Goal: Task Accomplishment & Management: Manage account settings

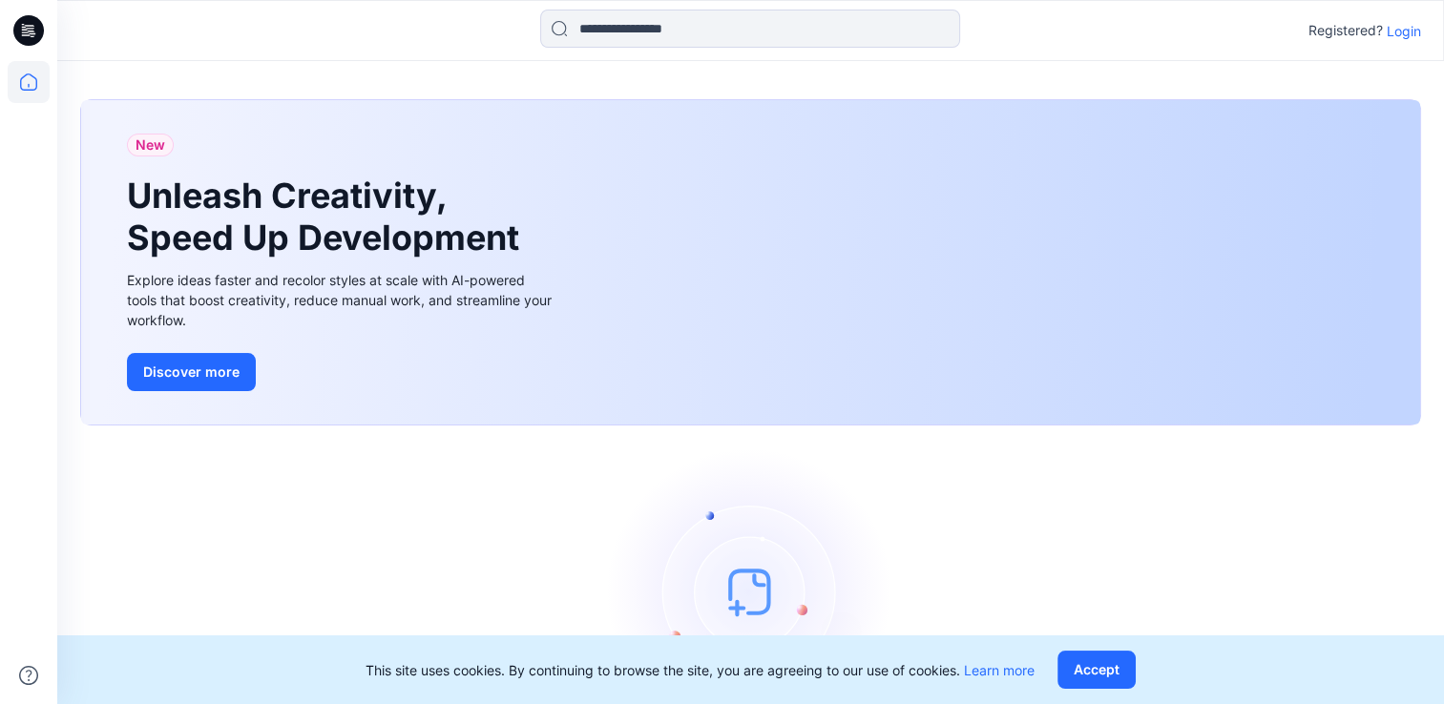
click at [1411, 33] on p "Login" at bounding box center [1403, 31] width 34 height 20
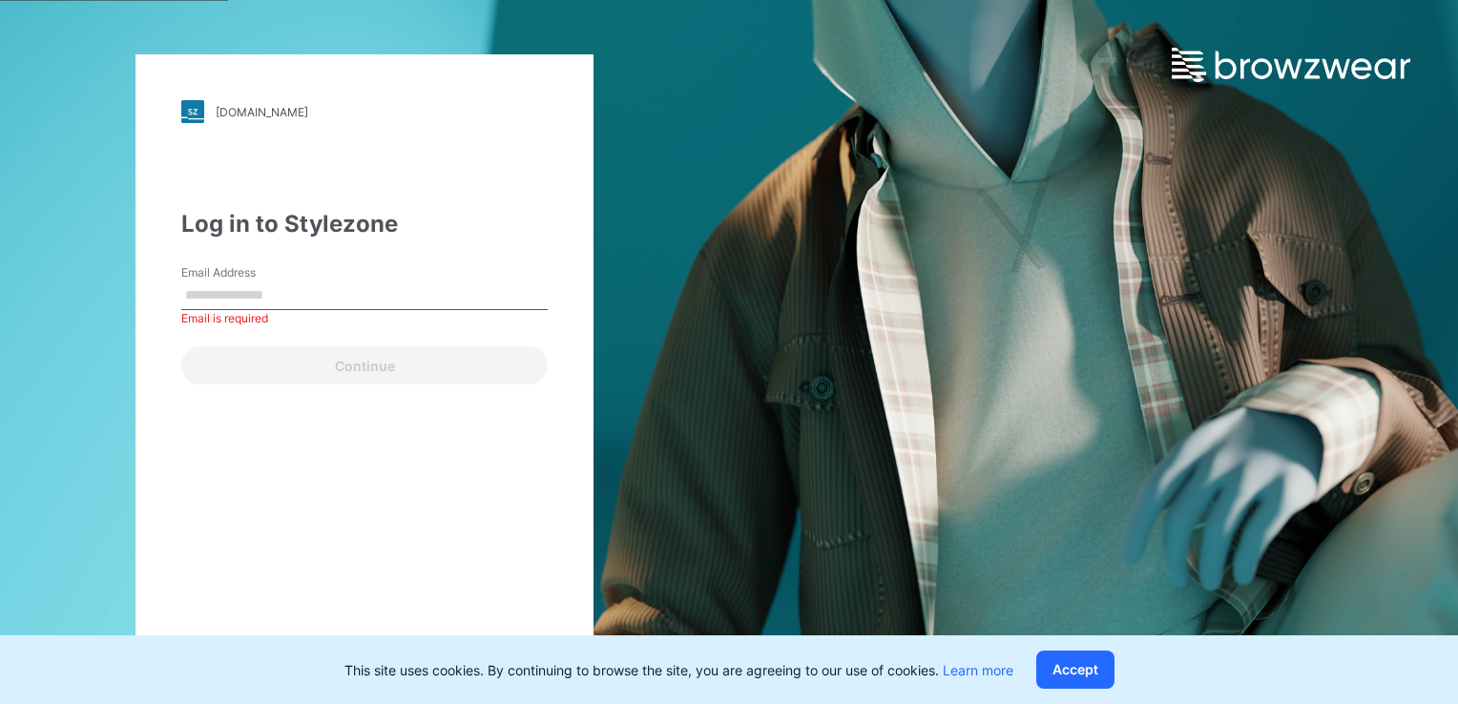
click at [353, 292] on input "Email Address" at bounding box center [364, 295] width 366 height 29
type input "**********"
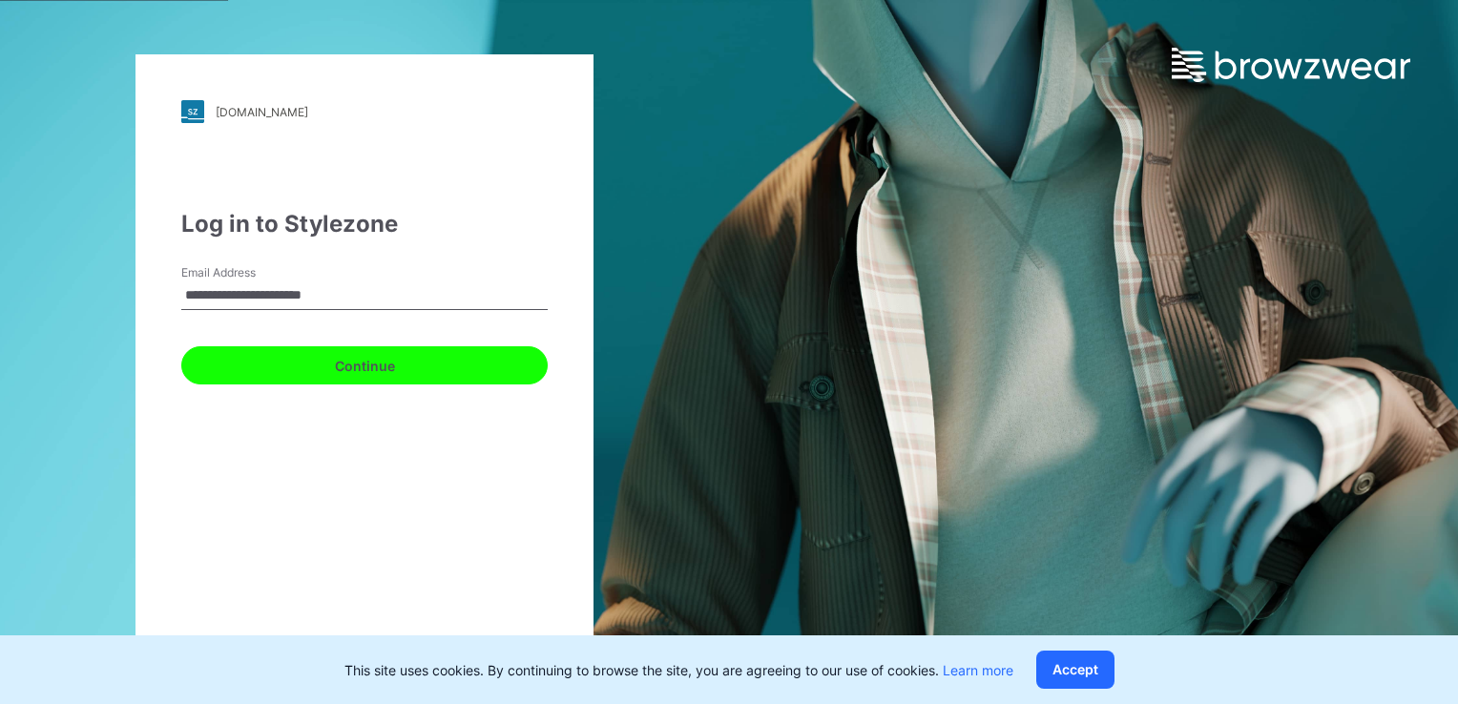
click at [351, 372] on button "Continue" at bounding box center [364, 365] width 366 height 38
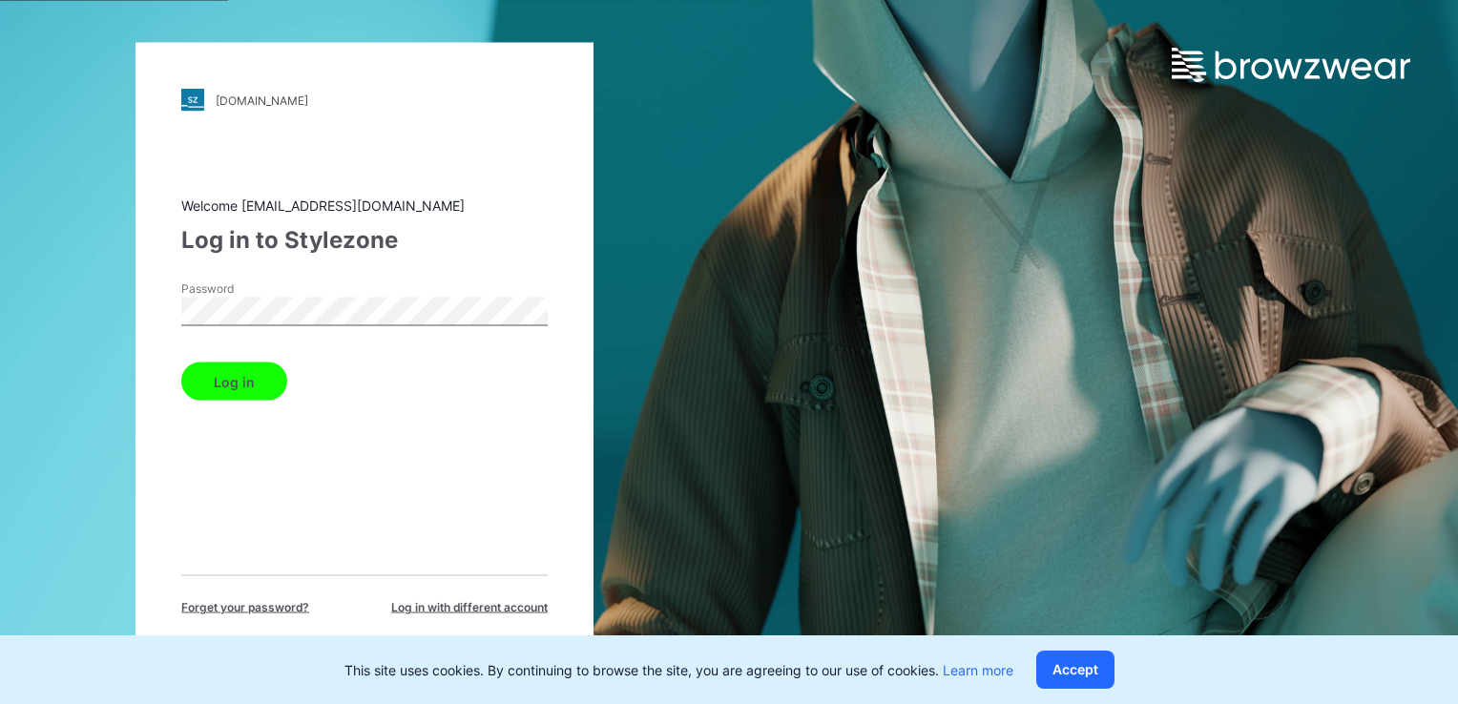
click at [266, 387] on button "Log in" at bounding box center [234, 382] width 106 height 38
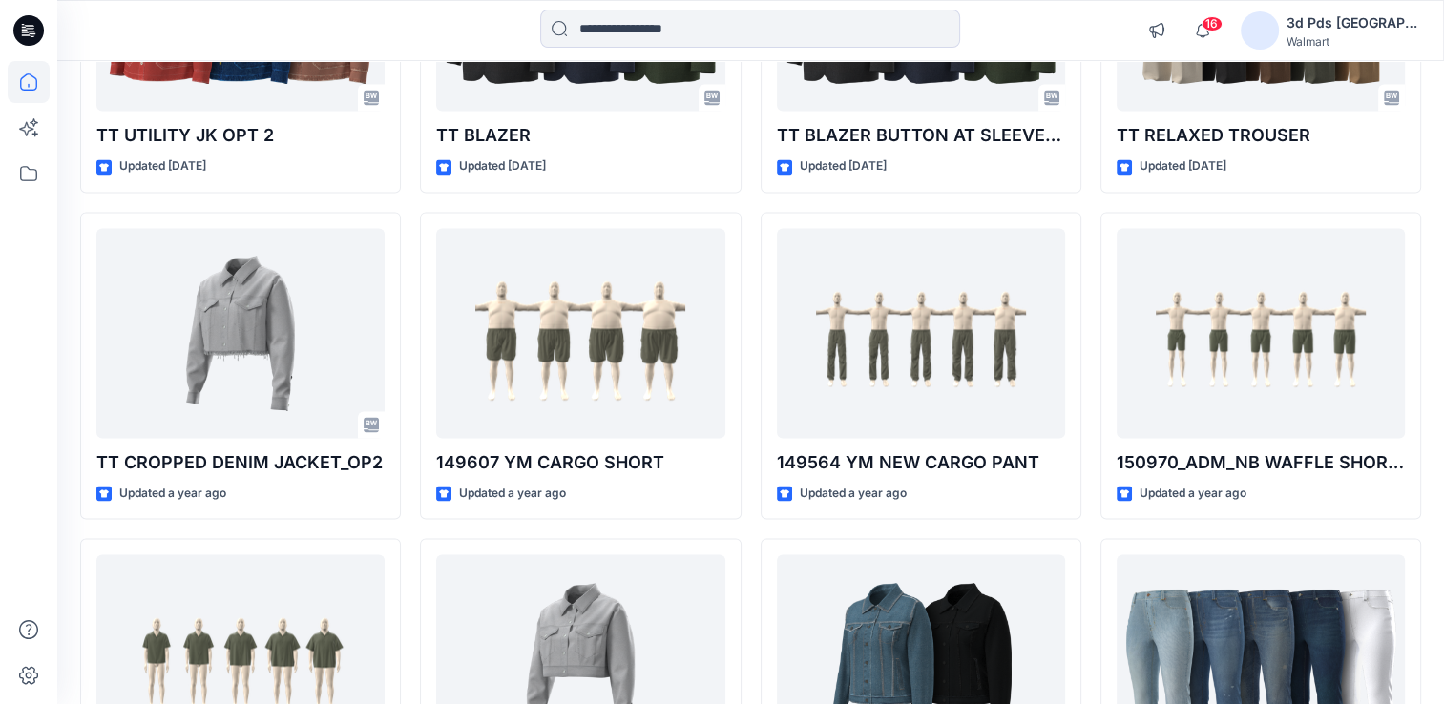
scroll to position [2660, 0]
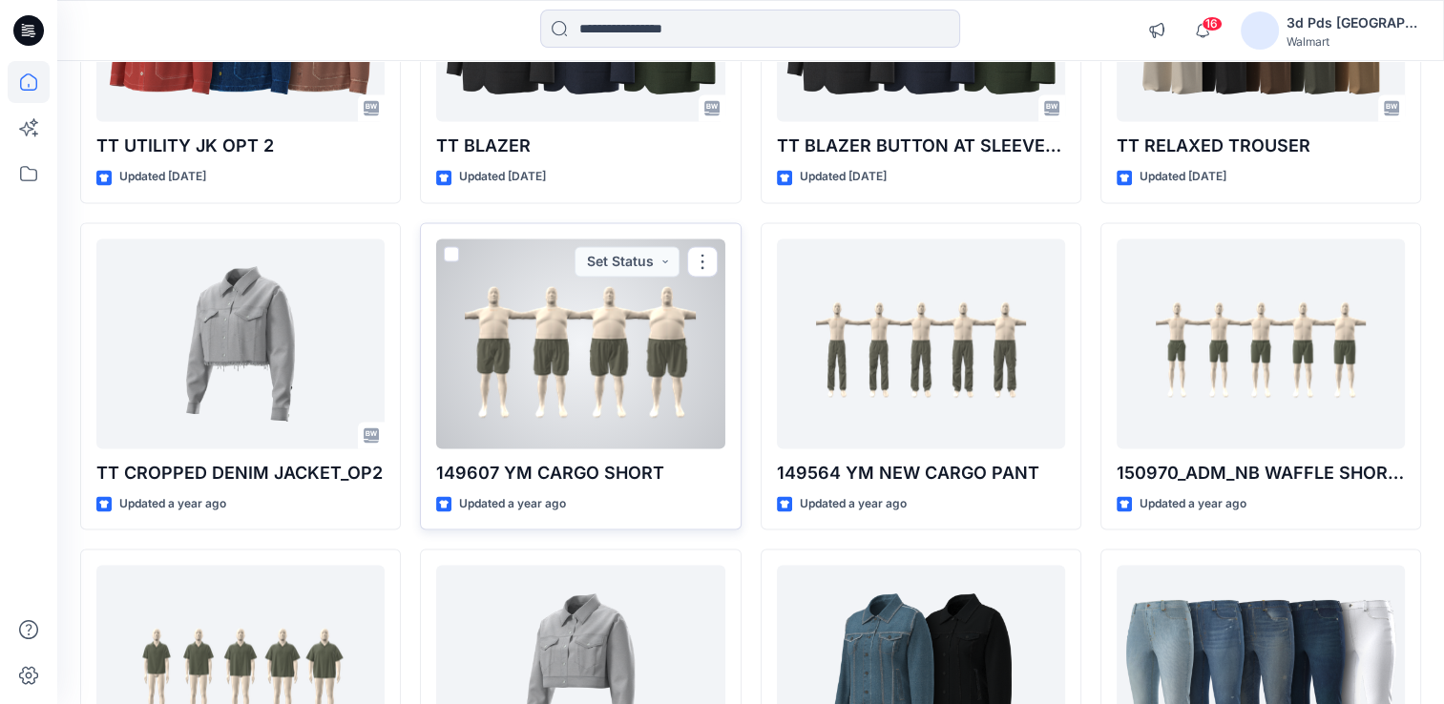
click at [541, 344] on div at bounding box center [580, 344] width 288 height 210
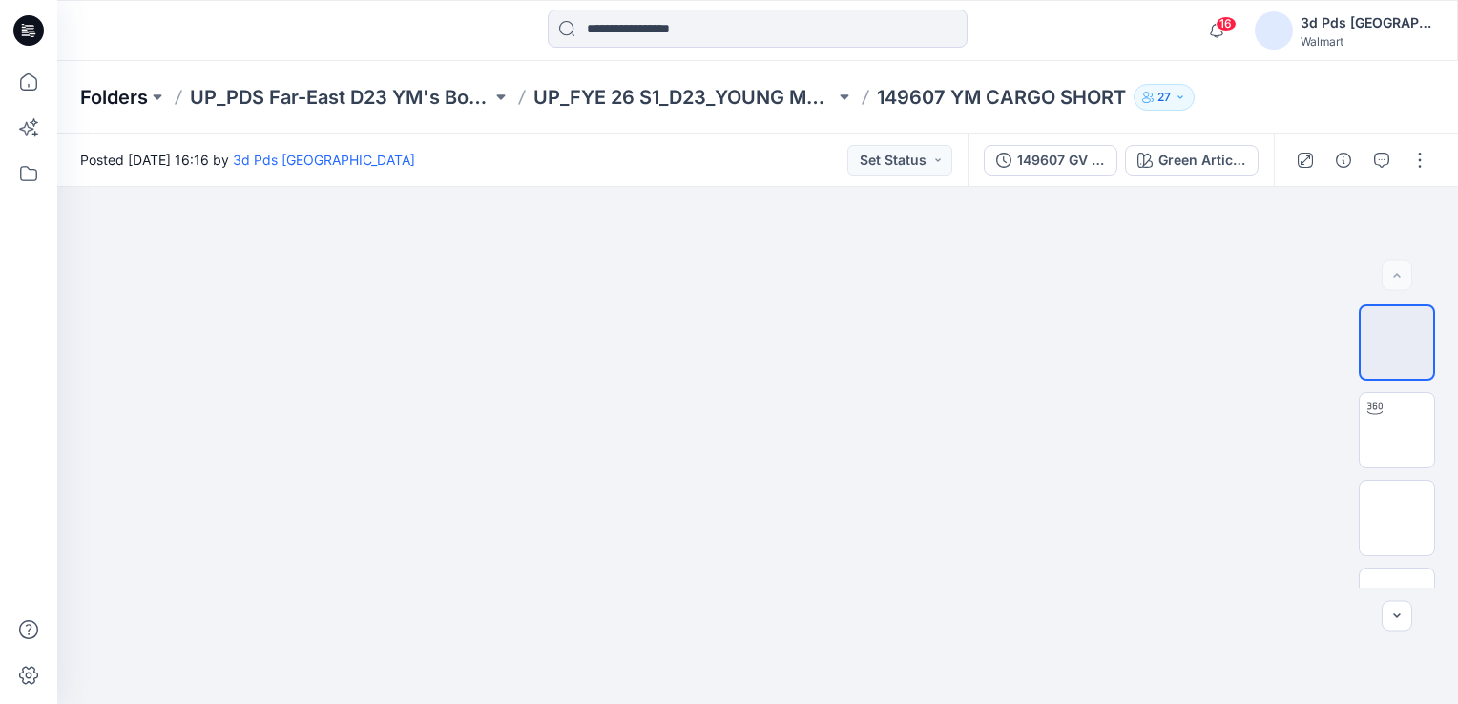
click at [114, 97] on p "Folders" at bounding box center [114, 97] width 68 height 27
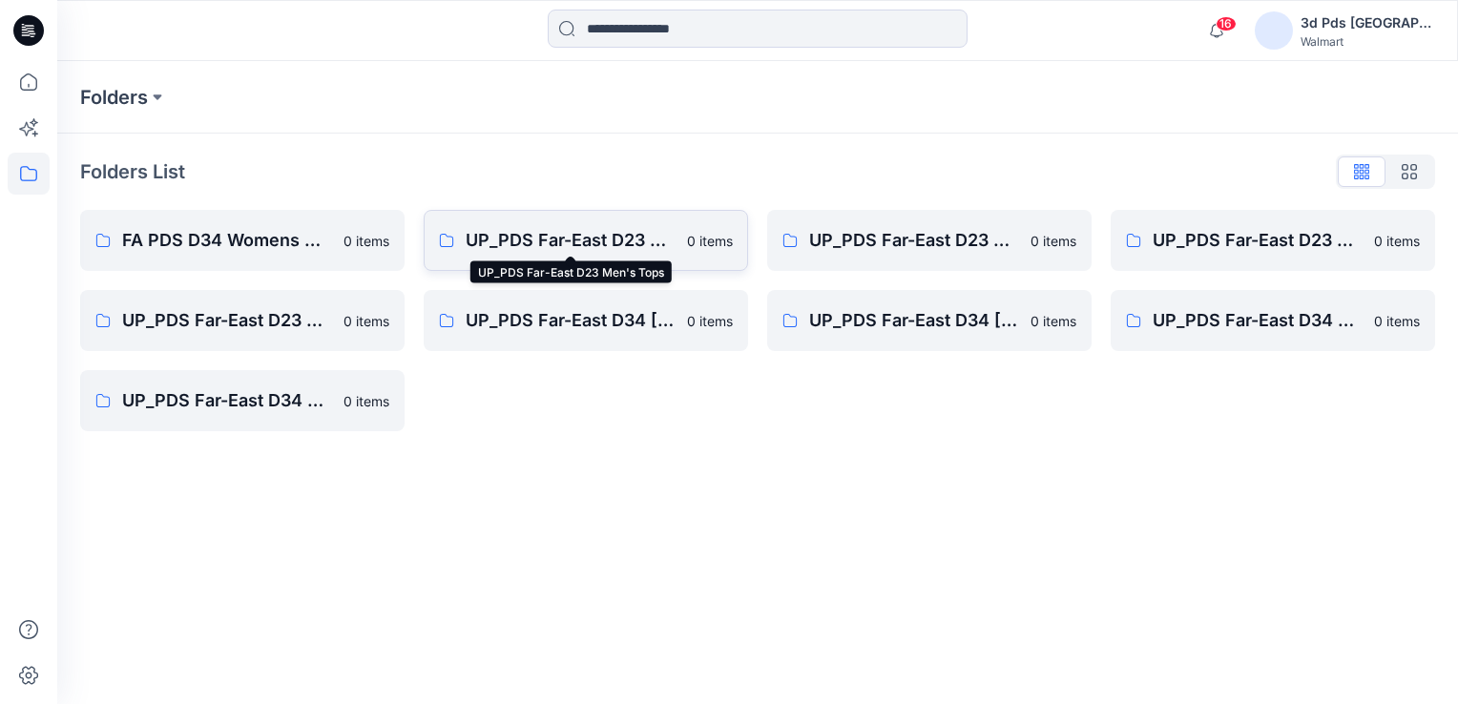
click at [556, 247] on p "UP_PDS Far-East D23 Men's Tops" at bounding box center [571, 240] width 210 height 27
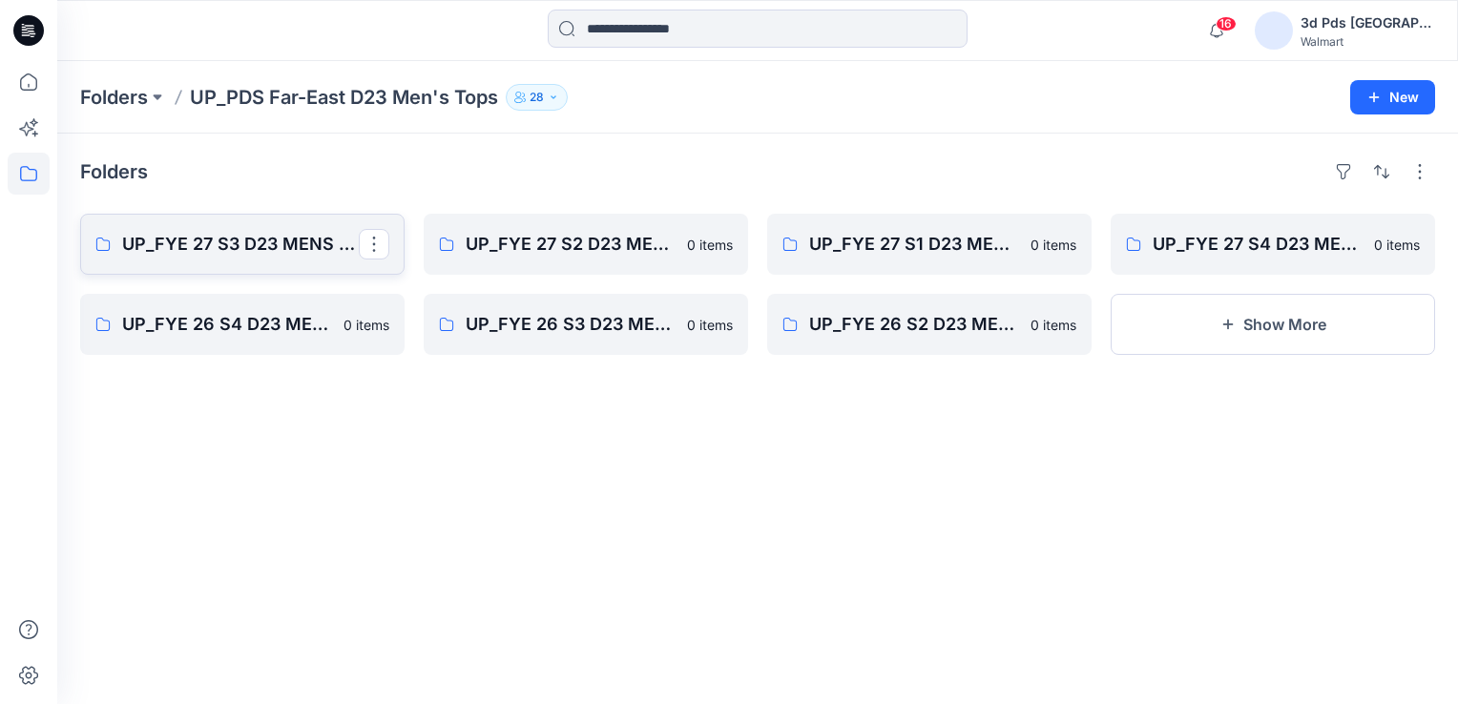
click at [267, 252] on p "UP_FYE 27 S3 D23 MENS TOP PDS-FAR EAST" at bounding box center [240, 244] width 237 height 27
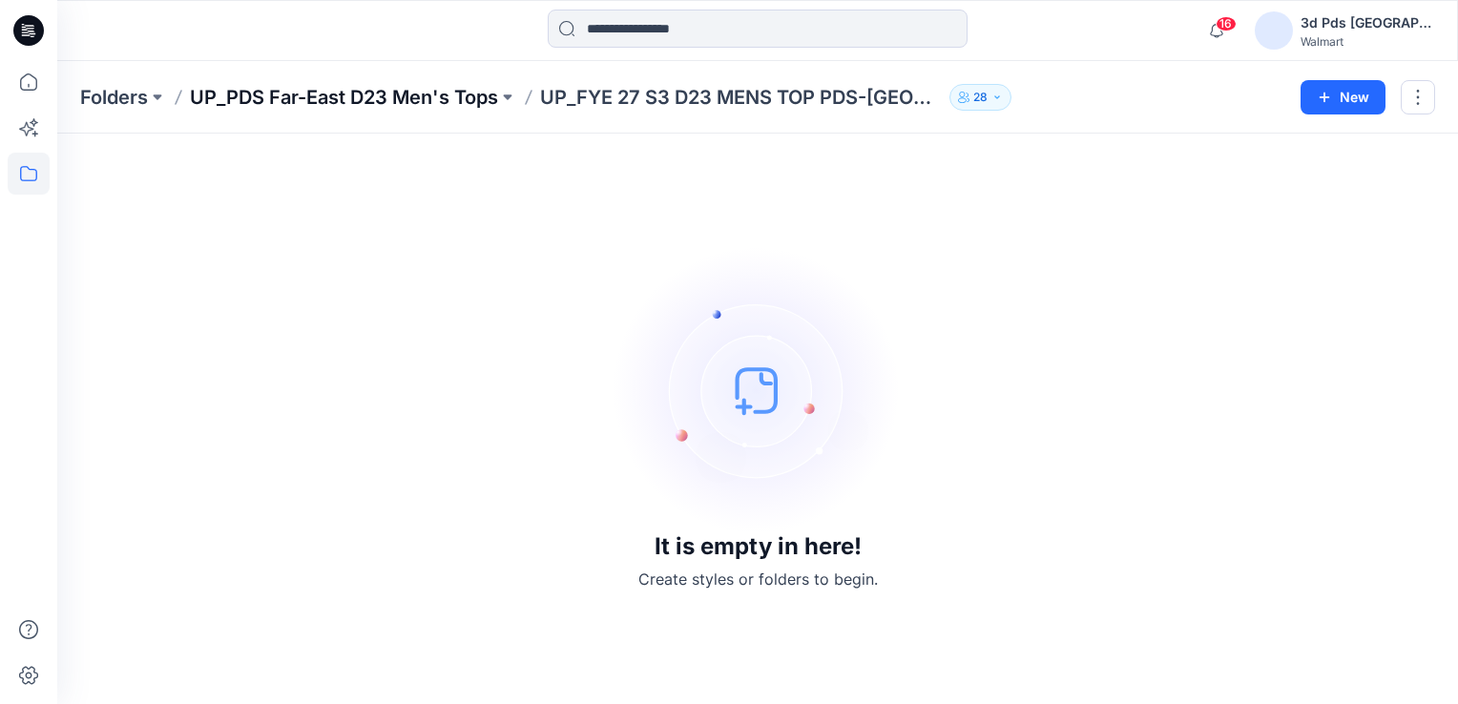
click at [336, 100] on p "UP_PDS Far-East D23 Men's Tops" at bounding box center [344, 97] width 308 height 27
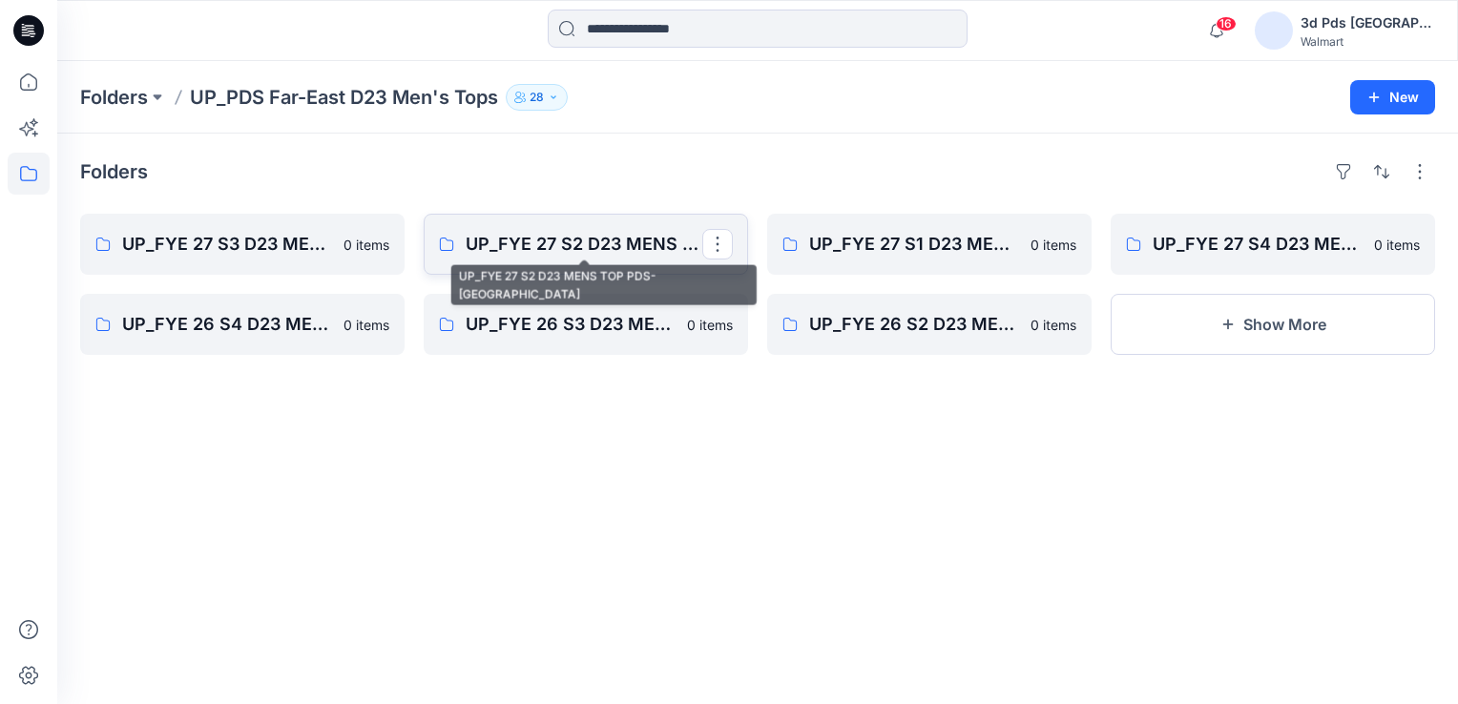
click at [609, 254] on p "UP_FYE 27 S2 D23 MENS TOP PDS-FAR EAST" at bounding box center [584, 244] width 237 height 27
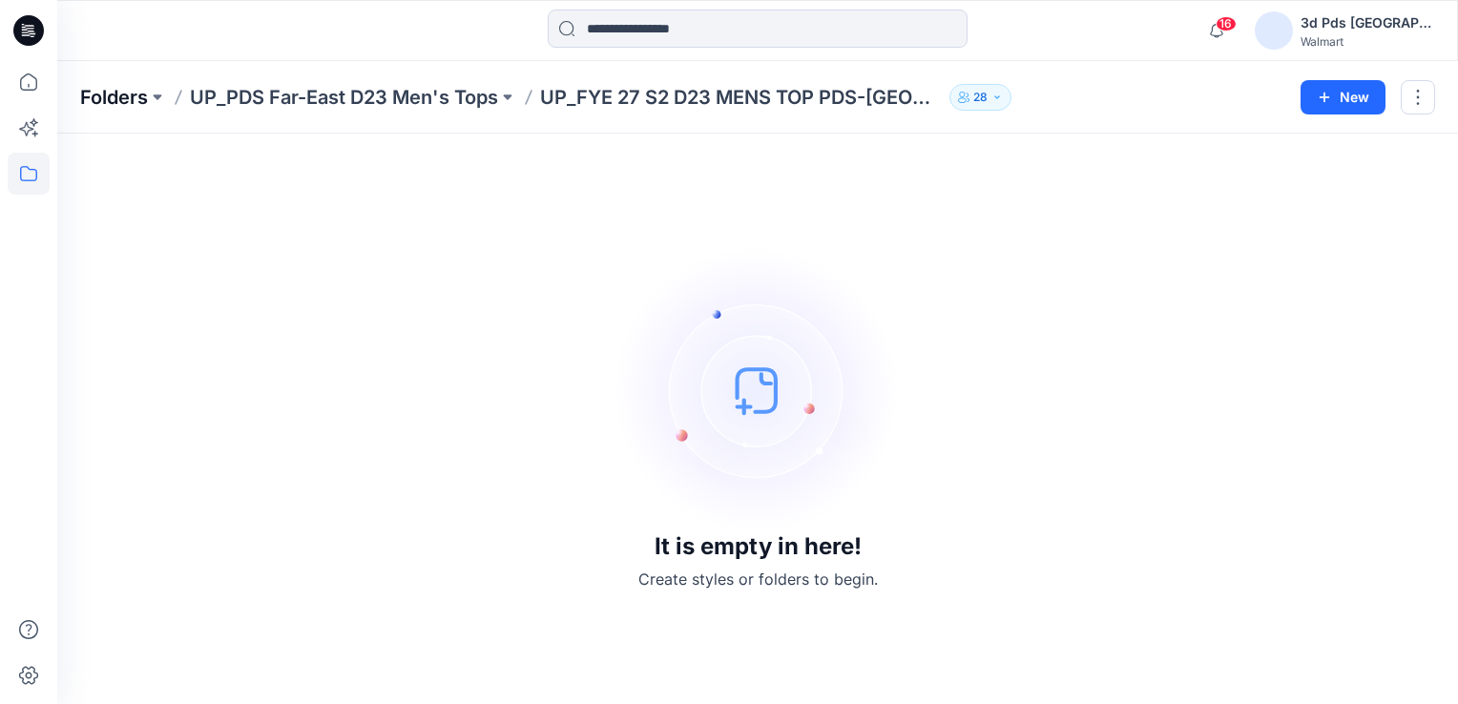
click at [120, 94] on p "Folders" at bounding box center [114, 97] width 68 height 27
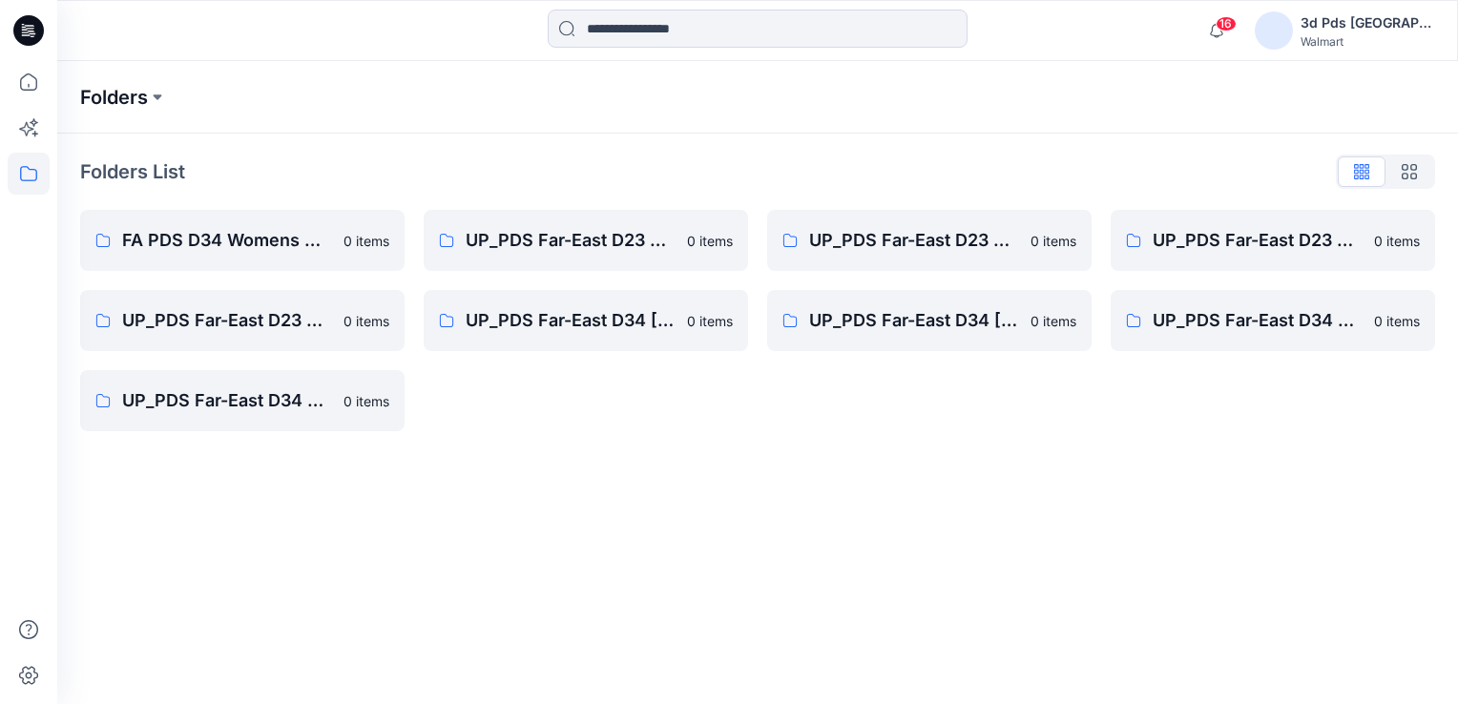
click at [132, 106] on p "Folders" at bounding box center [114, 97] width 68 height 27
click at [31, 86] on icon at bounding box center [29, 82] width 42 height 42
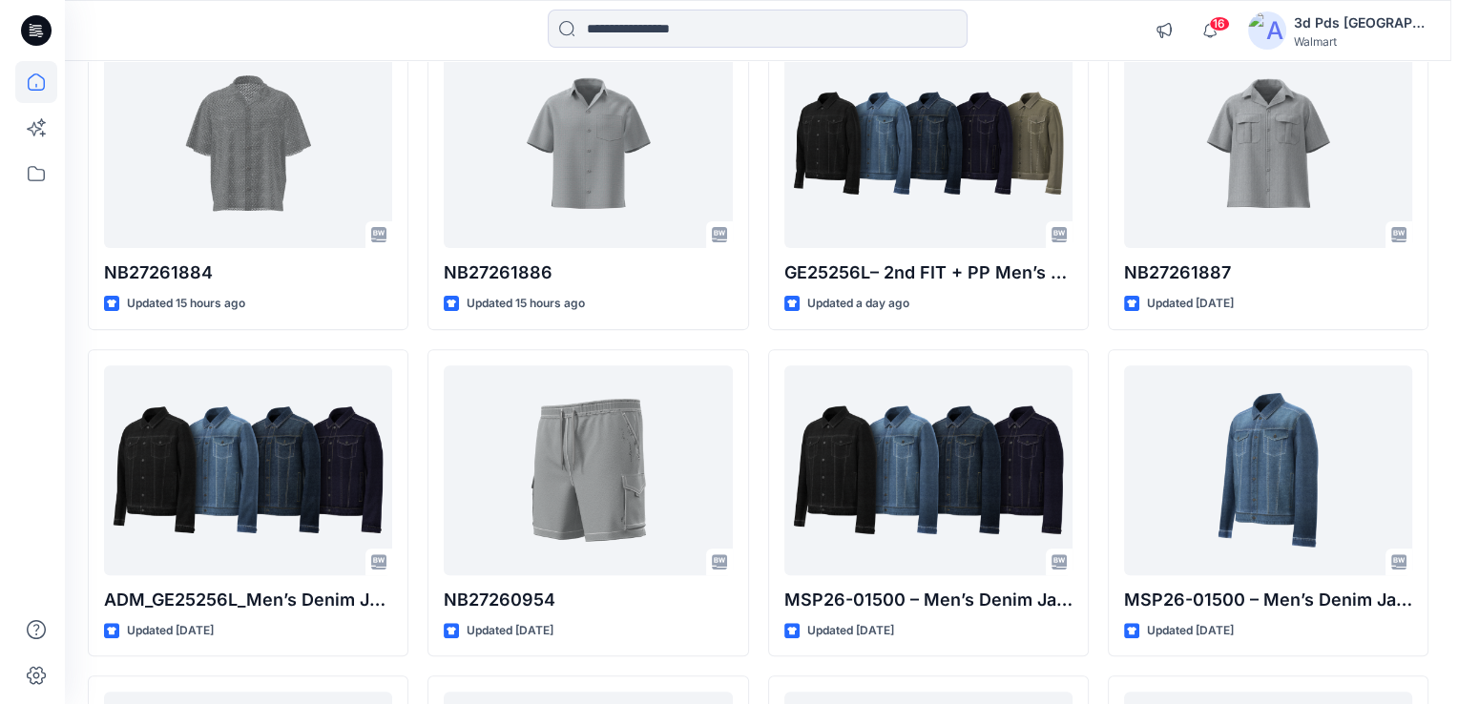
scroll to position [611, 0]
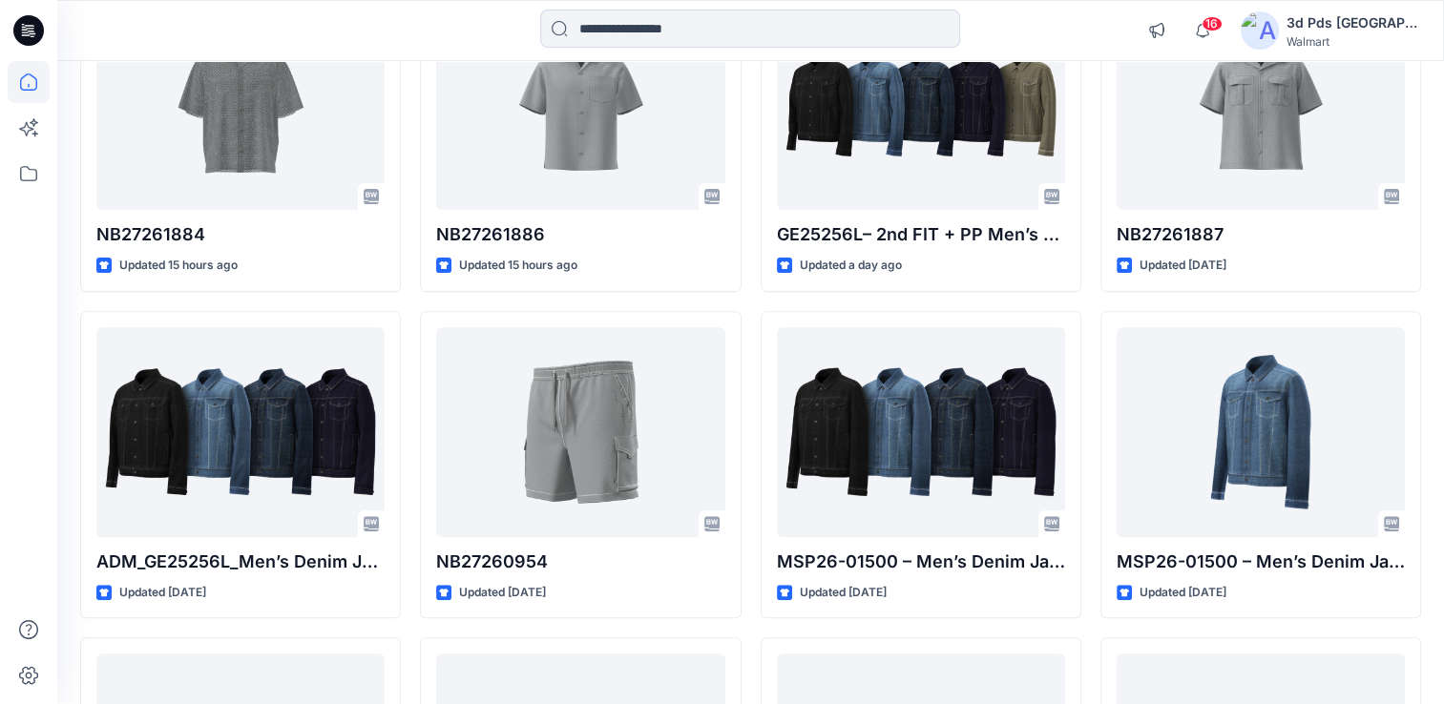
click at [1363, 18] on div "3d Pds Far East" at bounding box center [1353, 22] width 134 height 23
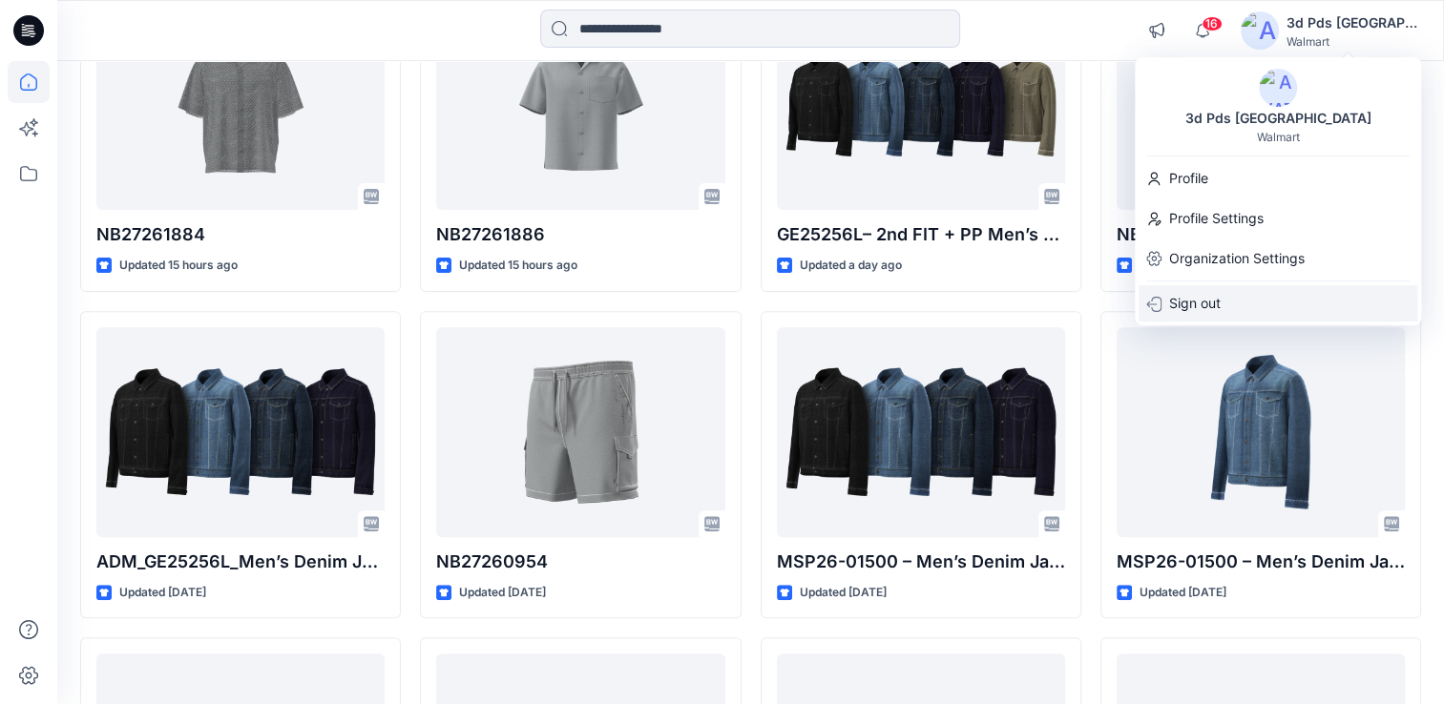
click at [1200, 309] on p "Sign out" at bounding box center [1195, 303] width 52 height 36
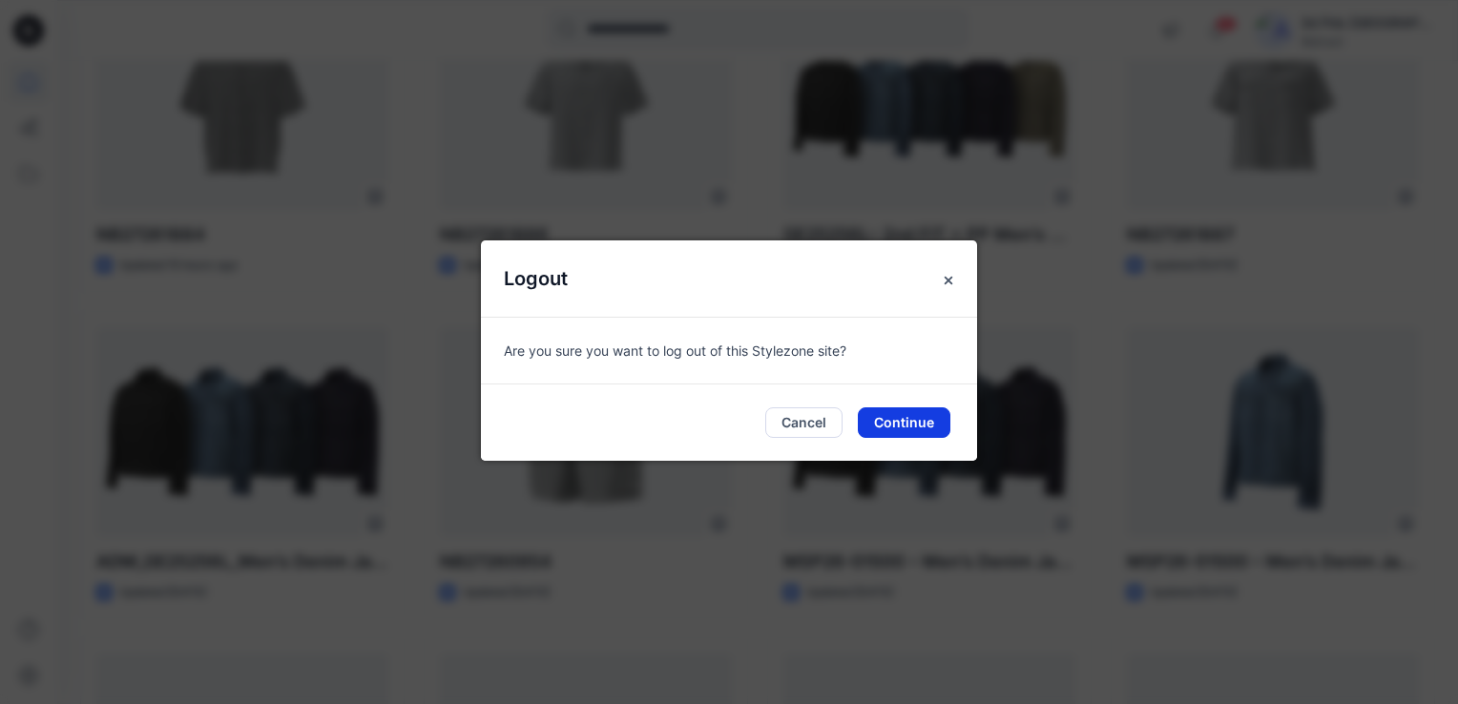
click at [905, 420] on button "Continue" at bounding box center [904, 422] width 93 height 31
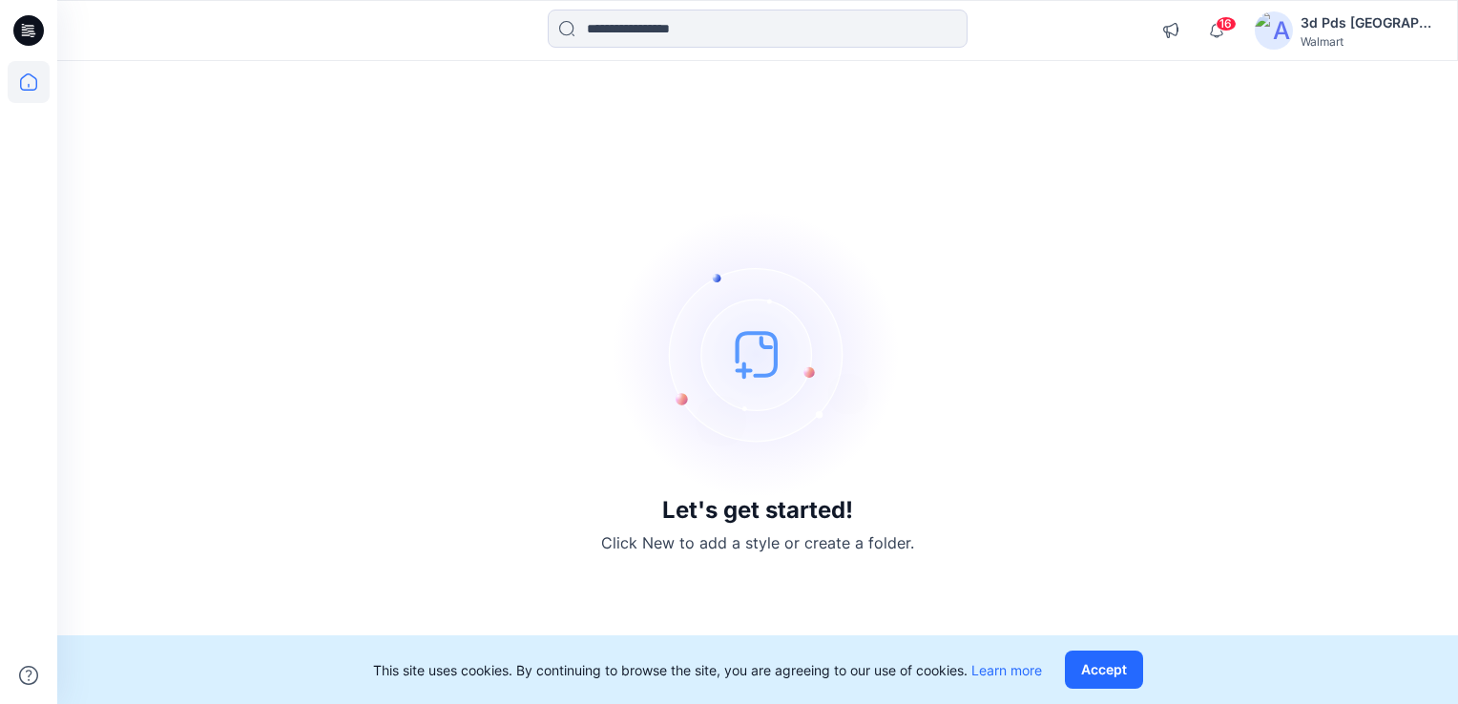
scroll to position [0, 0]
